Goal: Task Accomplishment & Management: Complete application form

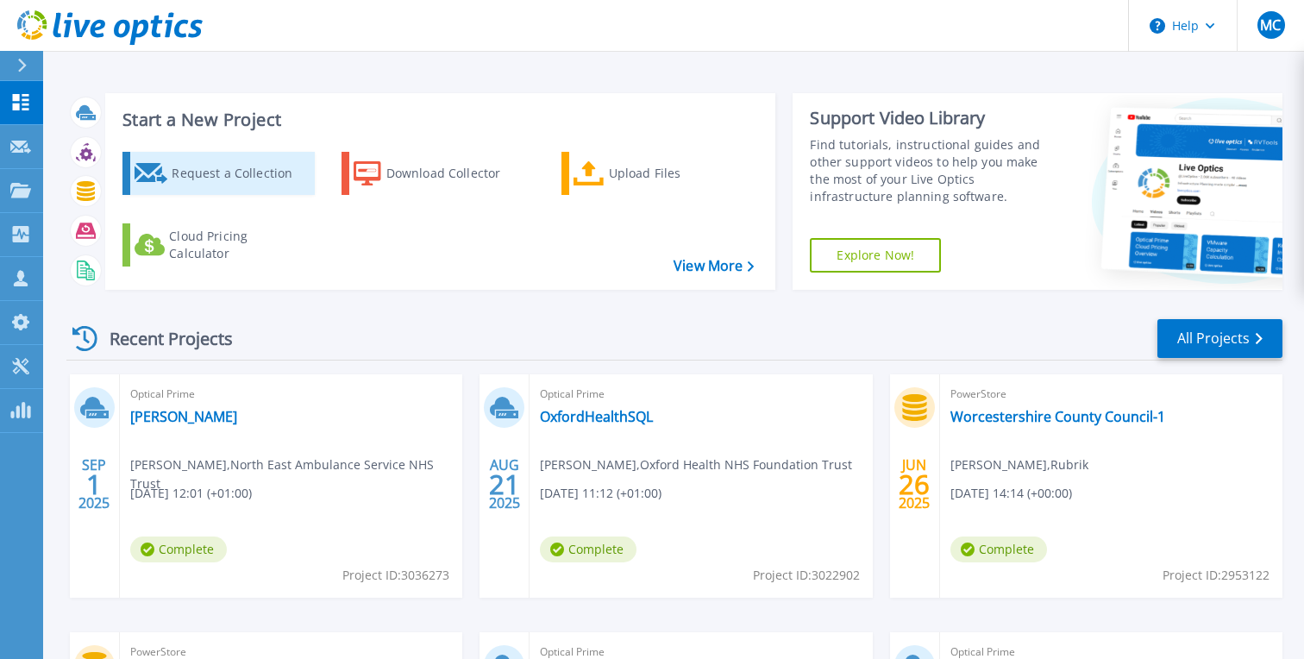
click at [216, 174] on div "Request a Collection" at bounding box center [241, 173] width 138 height 34
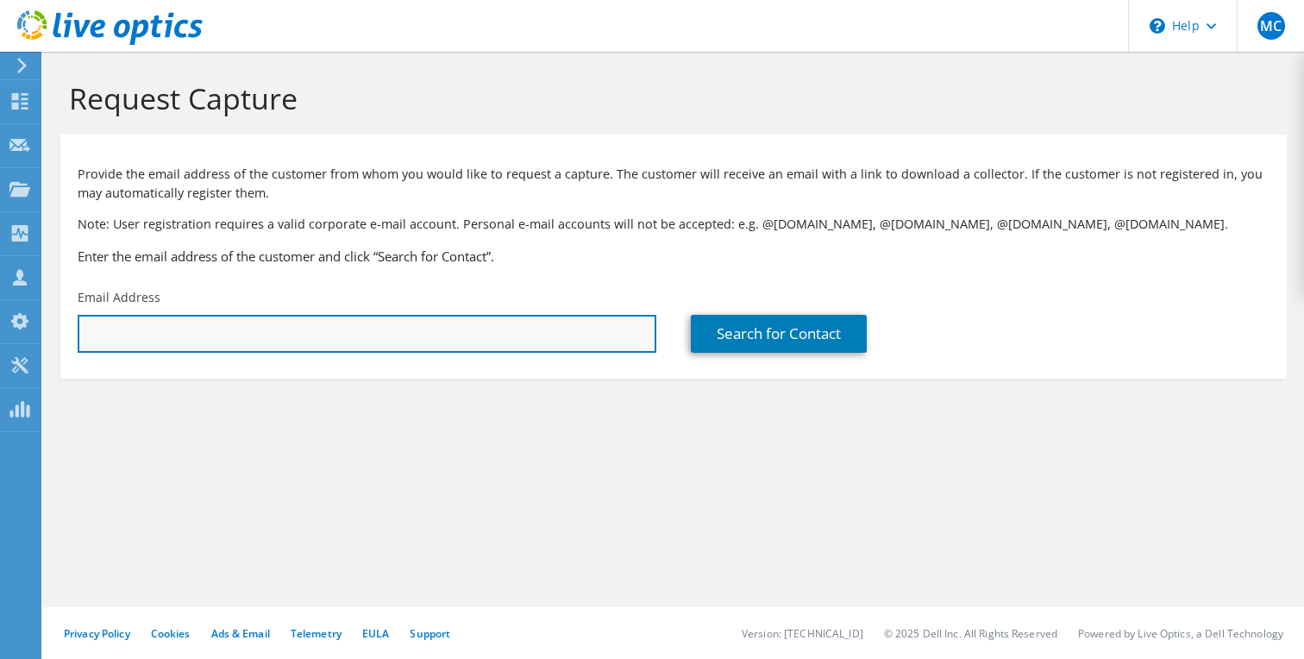
click at [247, 334] on input "text" at bounding box center [367, 334] width 579 height 38
paste input "[EMAIL_ADDRESS][DOMAIN_NAME]"
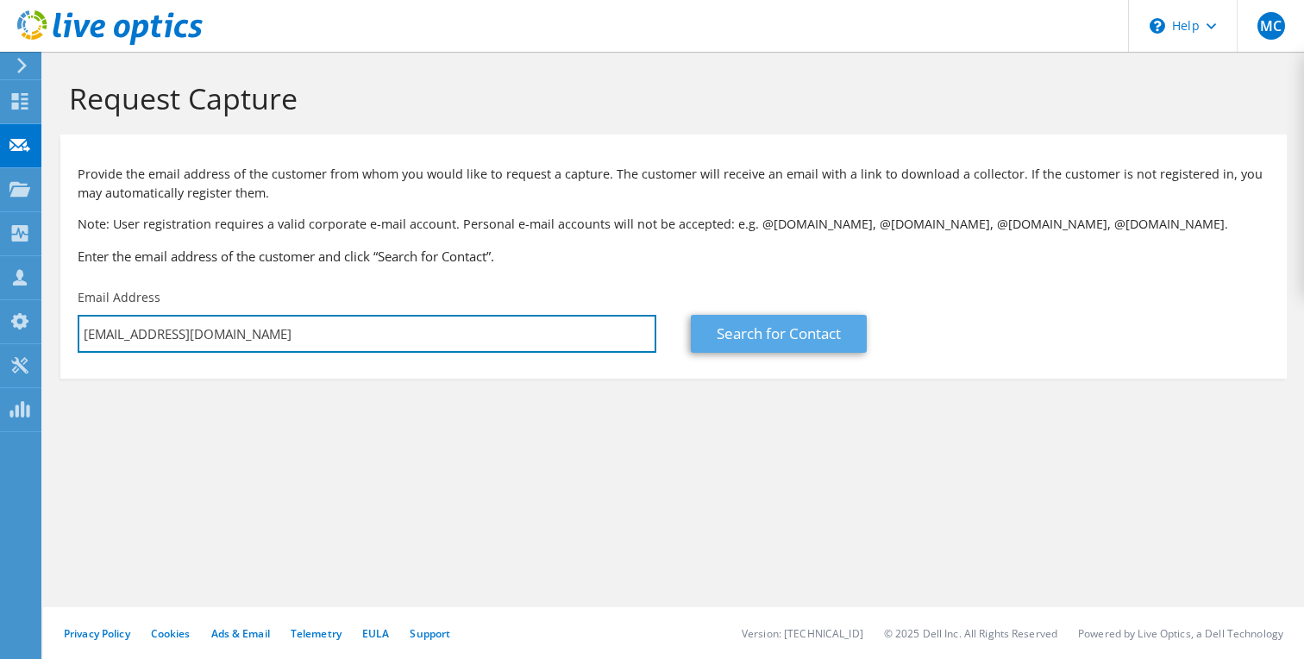
type input "[EMAIL_ADDRESS][DOMAIN_NAME]"
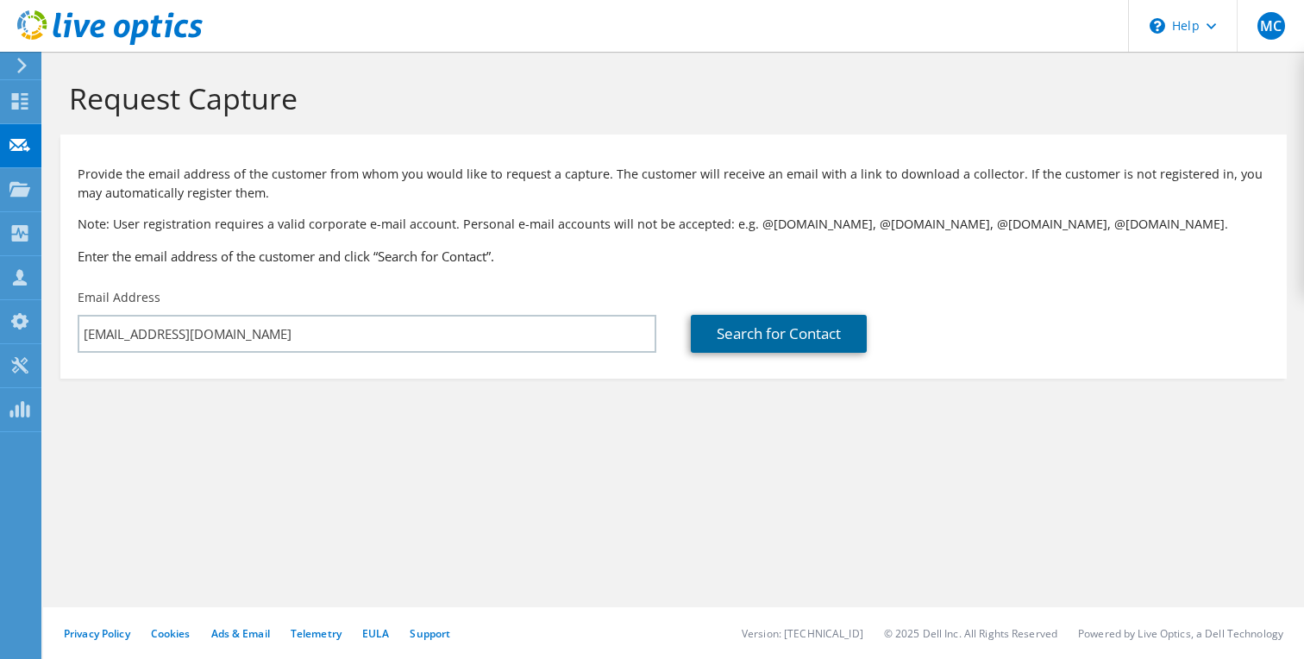
click at [740, 337] on link "Search for Contact" at bounding box center [779, 334] width 176 height 38
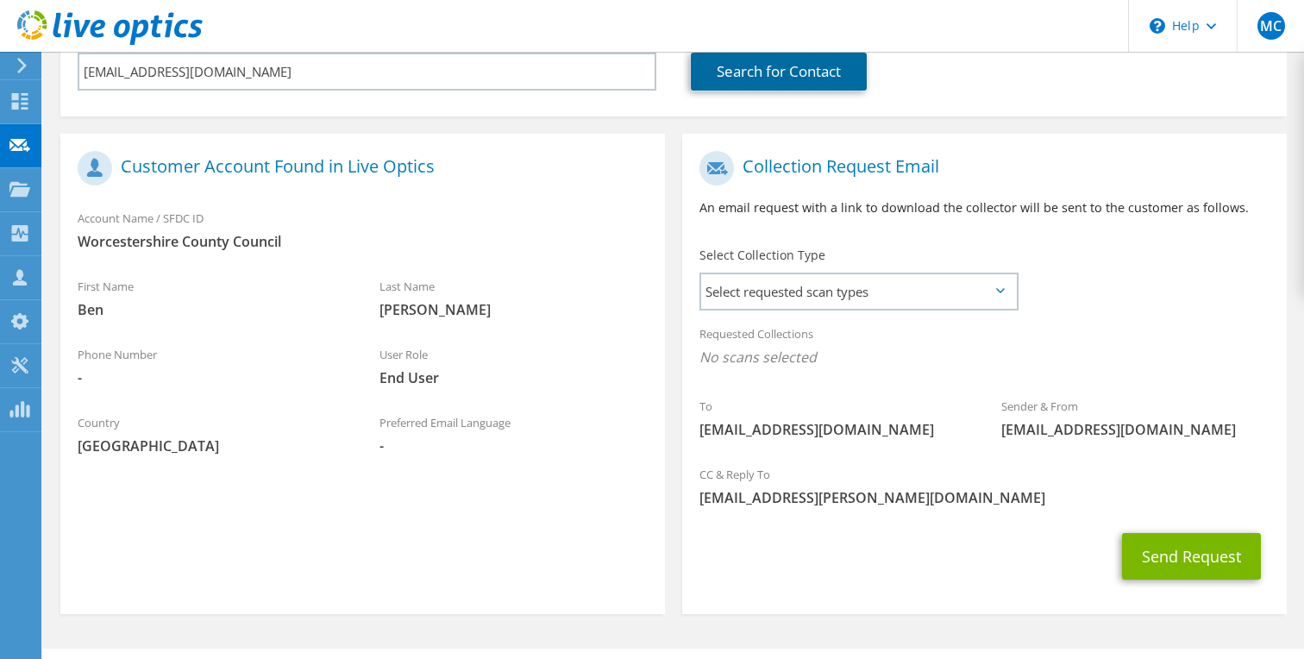
scroll to position [266, 0]
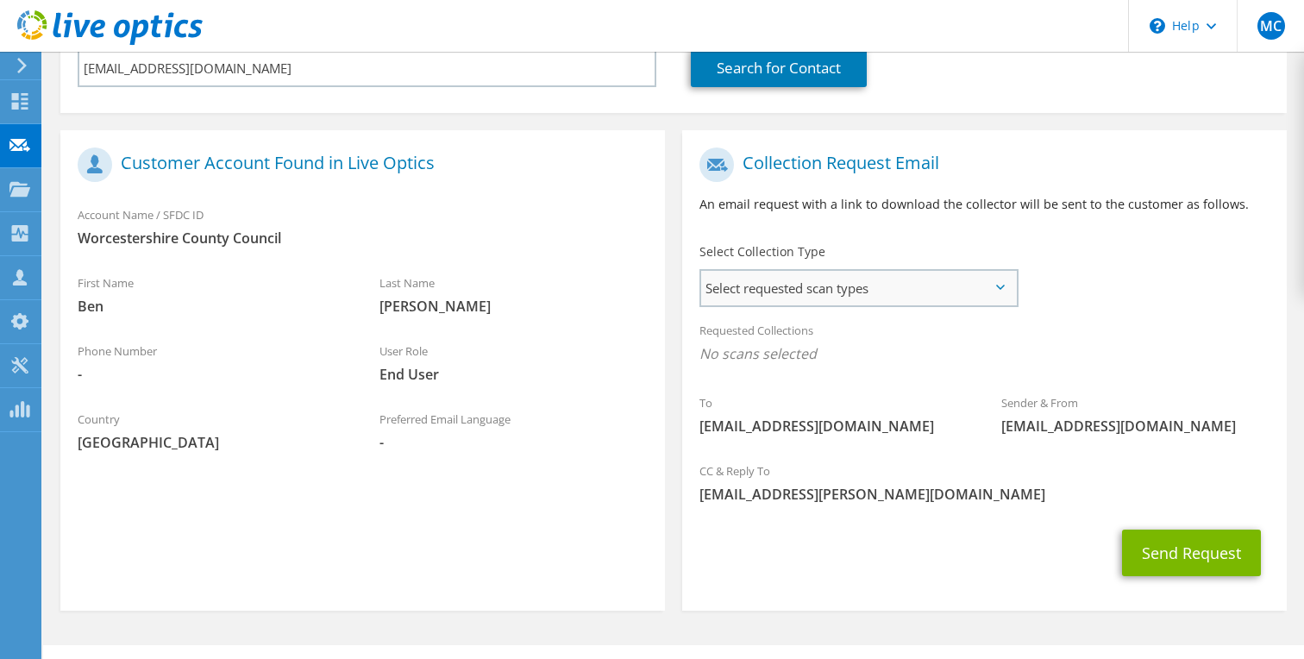
click at [778, 295] on span "Select requested scan types" at bounding box center [858, 288] width 315 height 34
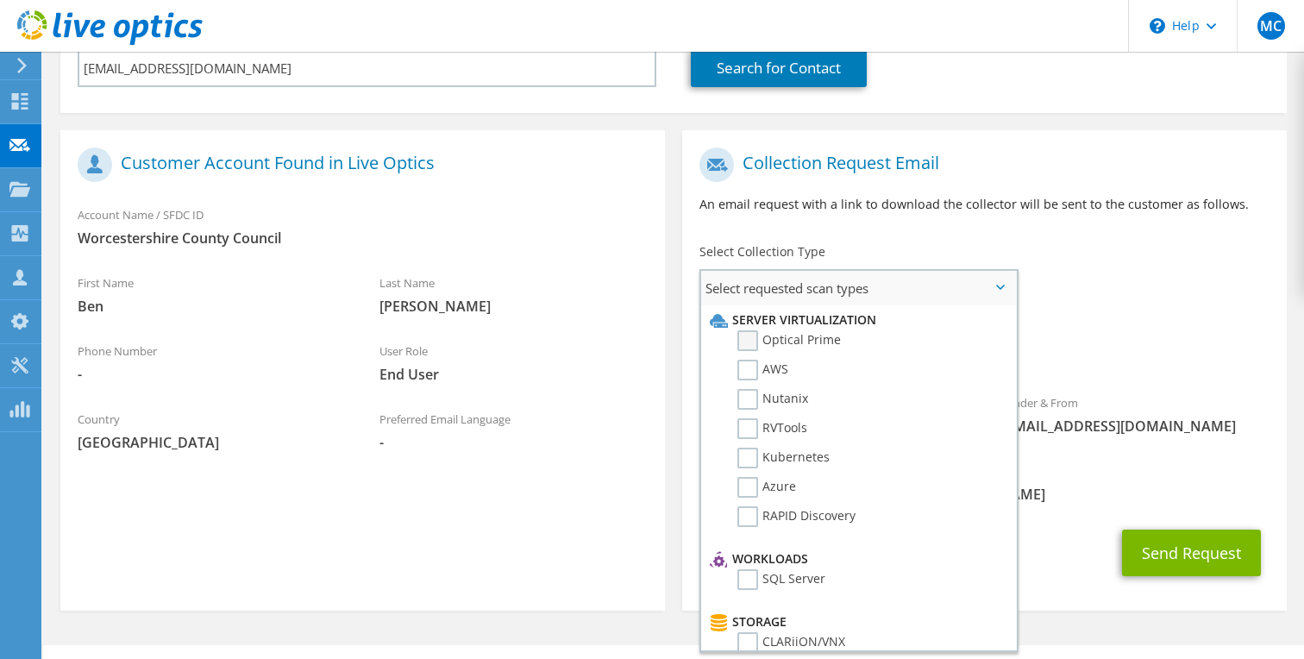
click at [753, 341] on label "Optical Prime" at bounding box center [788, 340] width 103 height 21
click at [0, 0] on input "Optical Prime" at bounding box center [0, 0] width 0 height 0
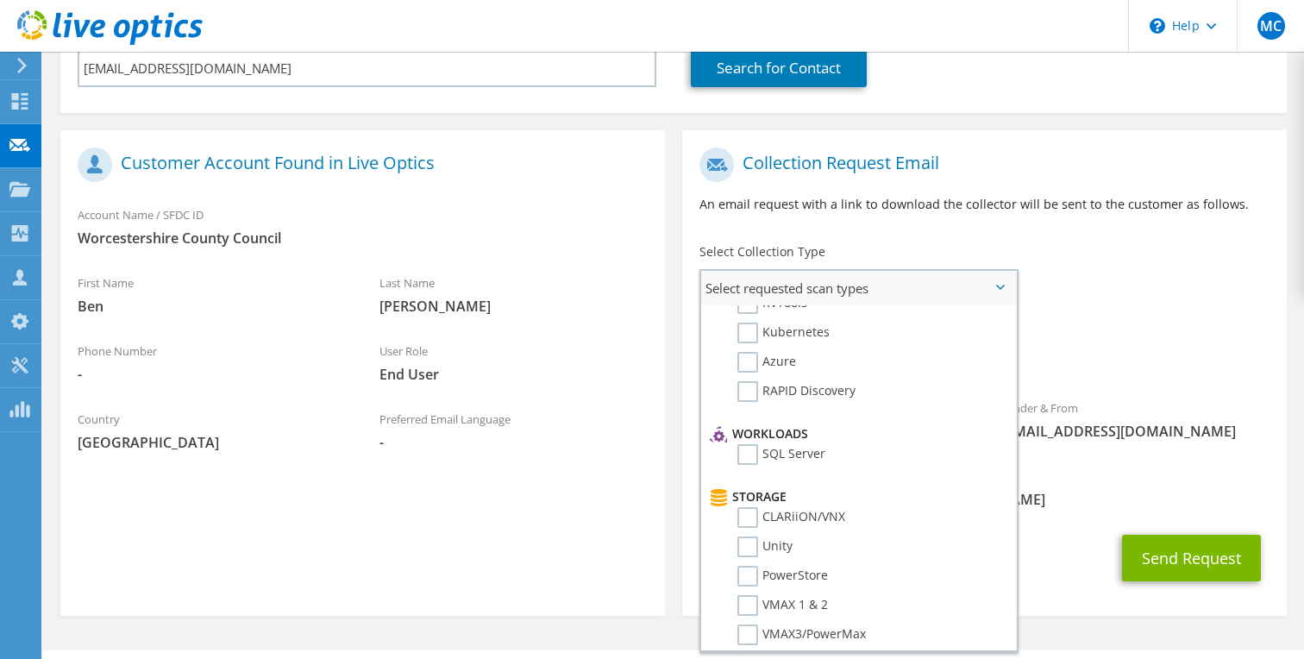
scroll to position [133, 0]
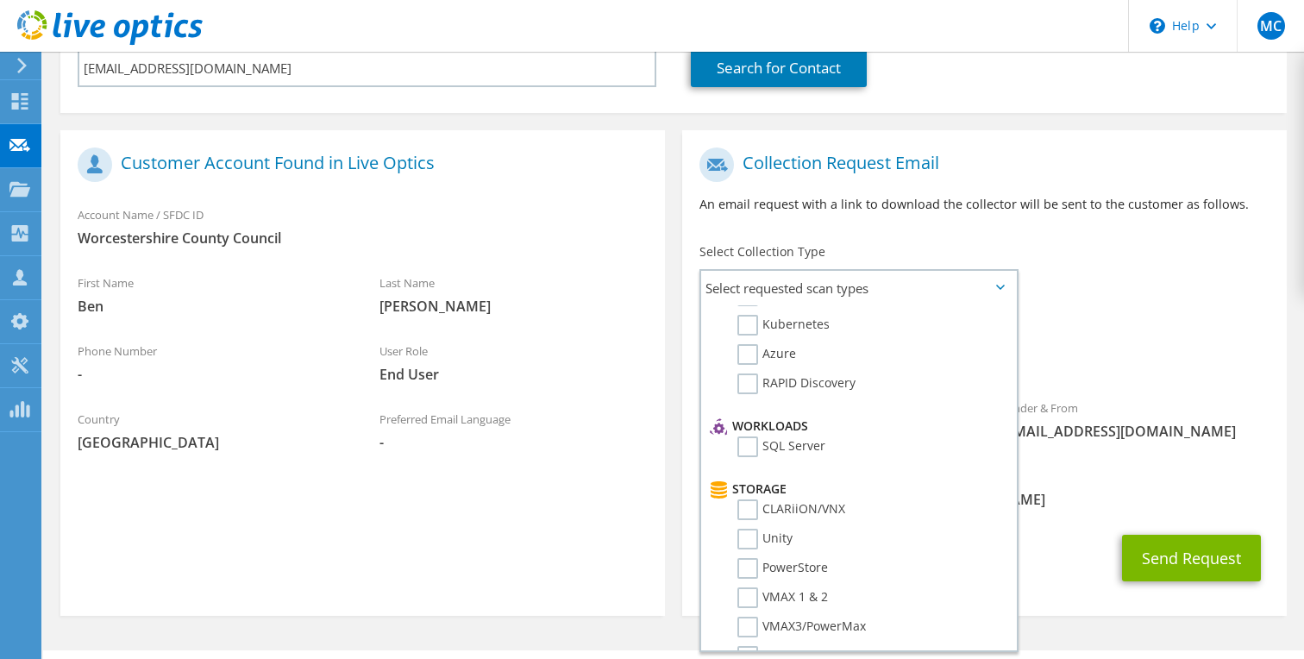
click at [1054, 550] on div "Send Request" at bounding box center [984, 558] width 604 height 64
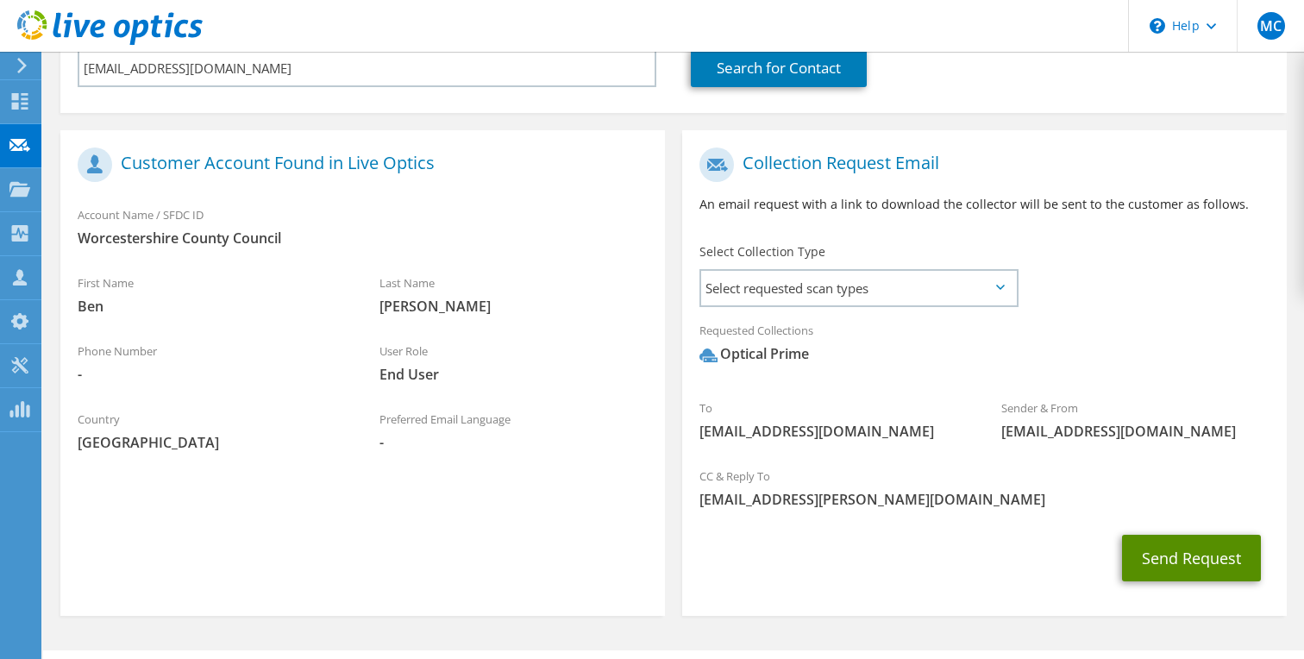
click at [1219, 563] on button "Send Request" at bounding box center [1191, 558] width 139 height 47
